Goal: Consume media (video, audio)

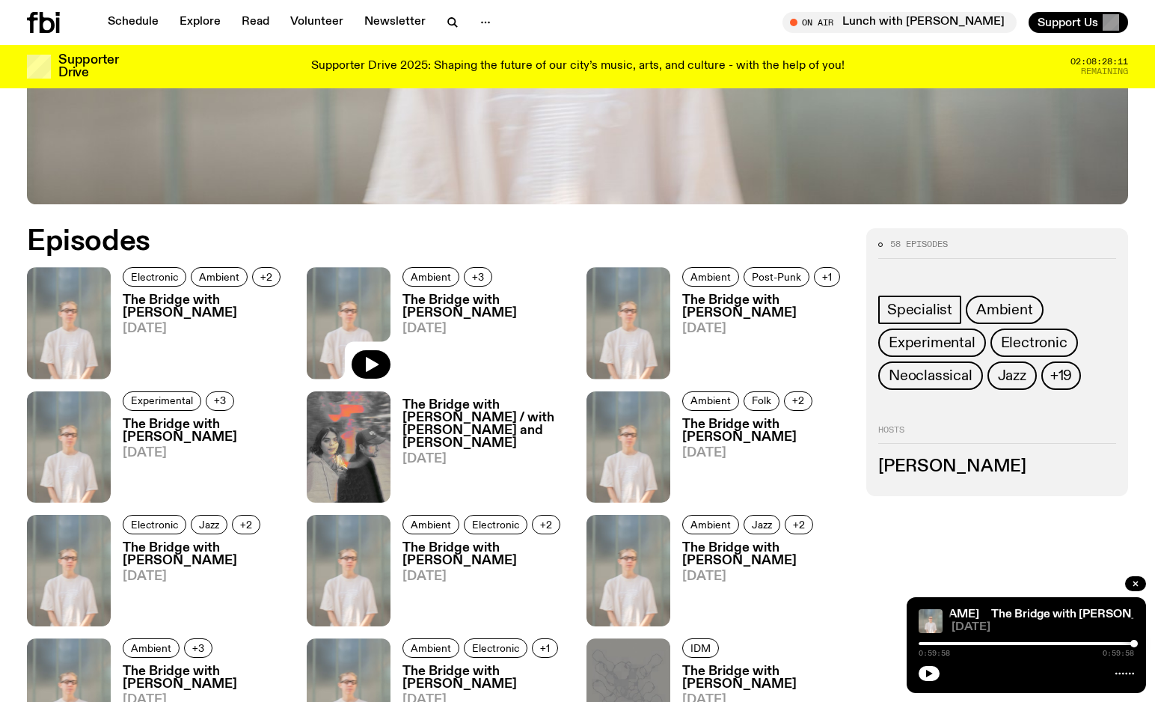
scroll to position [695, 0]
click at [480, 272] on span "+3" at bounding box center [478, 276] width 12 height 11
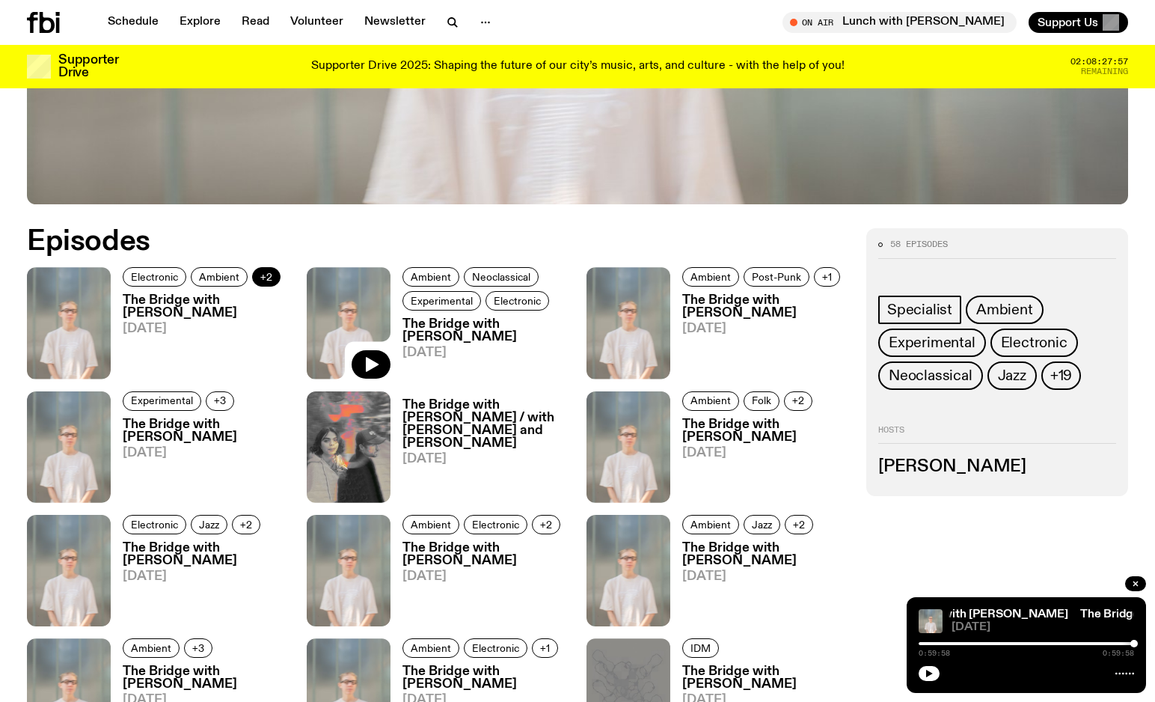
click at [258, 270] on button "+2" at bounding box center [266, 276] width 28 height 19
click at [828, 285] on button "+1" at bounding box center [827, 276] width 26 height 19
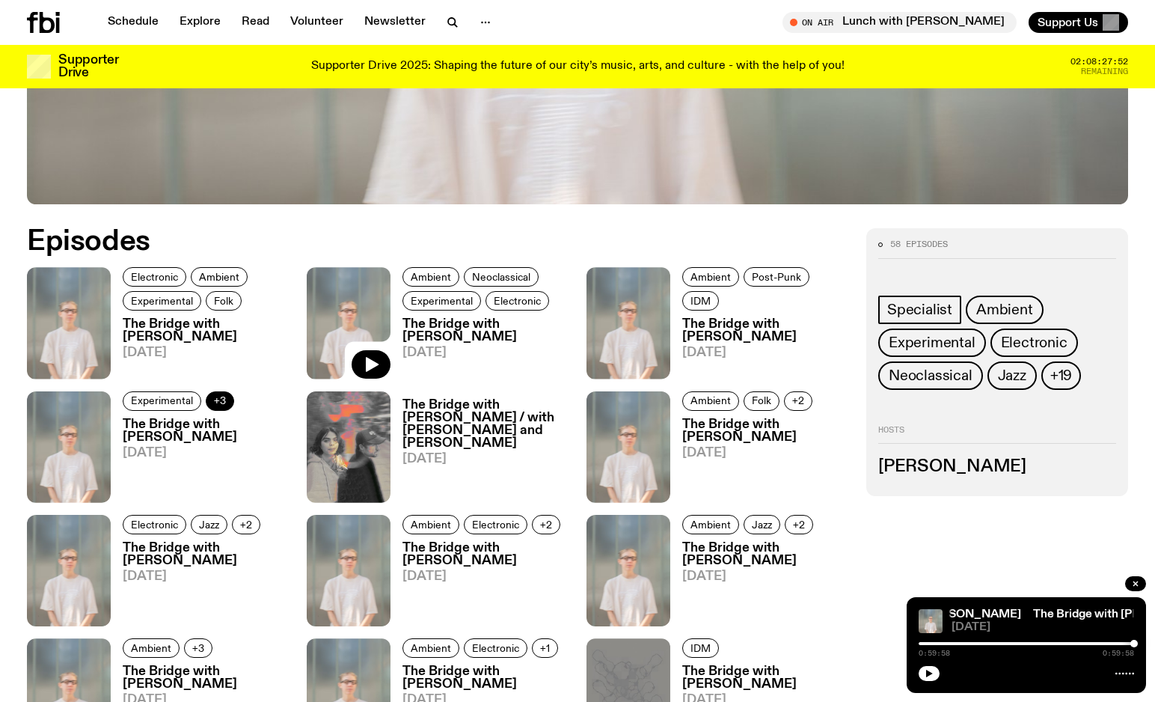
click at [218, 402] on span "+3" at bounding box center [220, 400] width 12 height 11
click at [87, 483] on icon "button" at bounding box center [92, 487] width 13 height 15
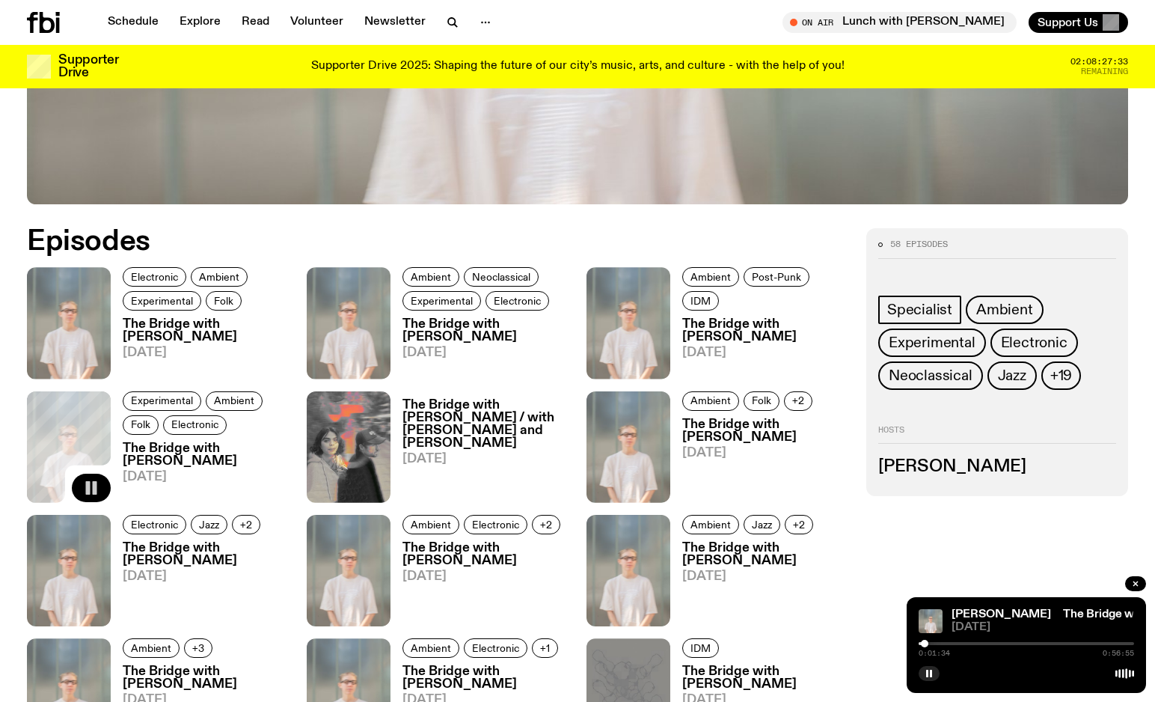
click at [925, 642] on div at bounding box center [924, 643] width 7 height 7
click at [930, 642] on div at bounding box center [929, 643] width 7 height 7
drag, startPoint x: 930, startPoint y: 642, endPoint x: 941, endPoint y: 642, distance: 11.2
click at [941, 642] on div at bounding box center [941, 643] width 7 height 7
drag, startPoint x: 941, startPoint y: 642, endPoint x: 955, endPoint y: 642, distance: 13.5
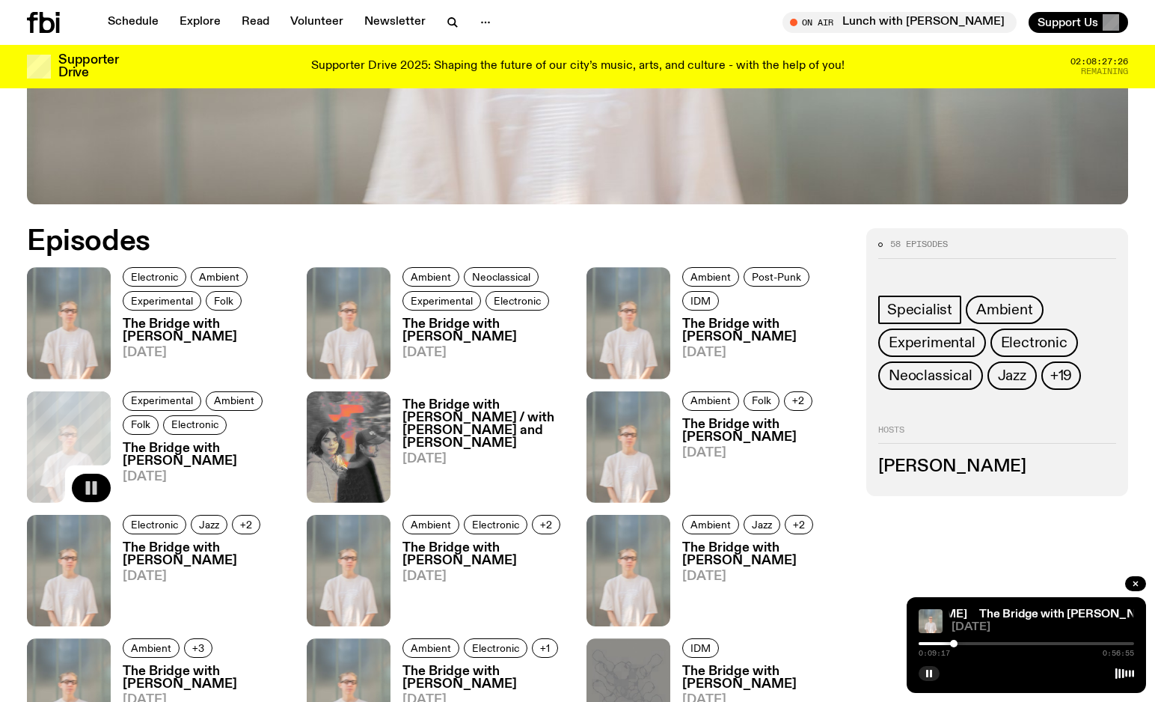
click at [955, 642] on div at bounding box center [953, 643] width 7 height 7
drag, startPoint x: 955, startPoint y: 642, endPoint x: 970, endPoint y: 642, distance: 15.0
click at [970, 642] on div at bounding box center [969, 643] width 7 height 7
click at [802, 397] on span "+2" at bounding box center [798, 400] width 12 height 11
click at [243, 519] on span "+2" at bounding box center [246, 524] width 12 height 11
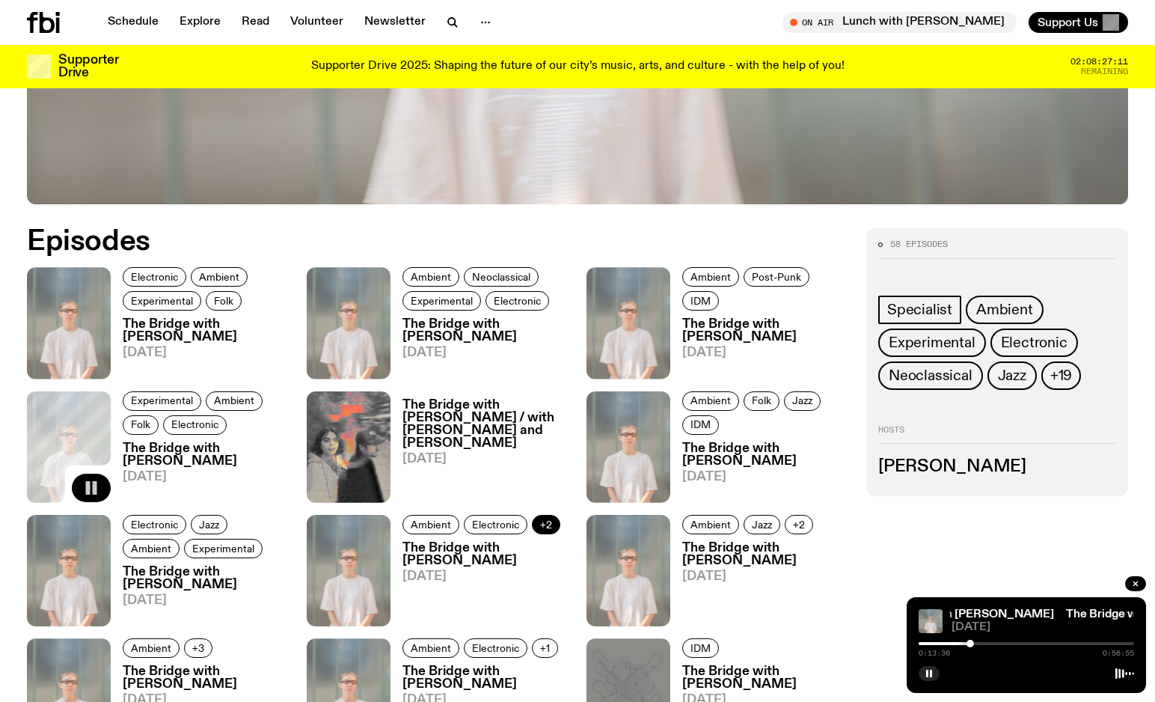
click at [542, 521] on span "+2" at bounding box center [546, 524] width 12 height 11
